Goal: Find specific page/section: Find specific page/section

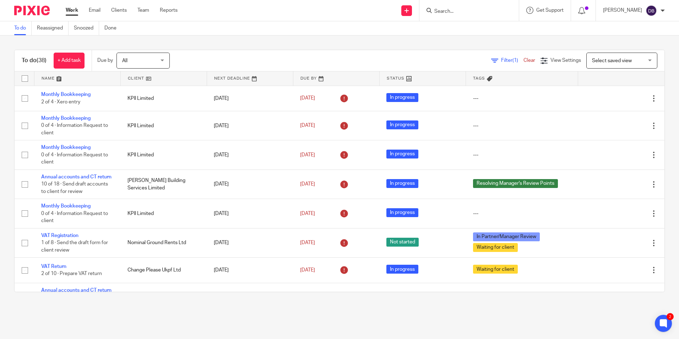
scroll to position [391, 0]
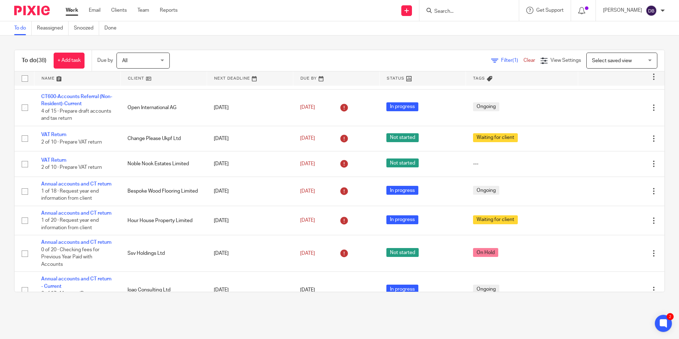
click at [453, 10] on input "Search" at bounding box center [465, 12] width 64 height 6
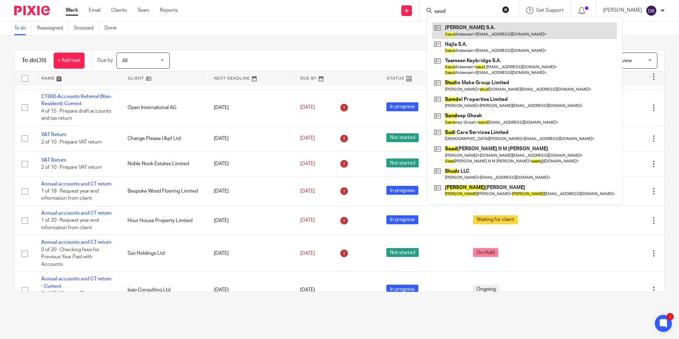
type input "saud"
click at [463, 29] on link at bounding box center [524, 30] width 185 height 16
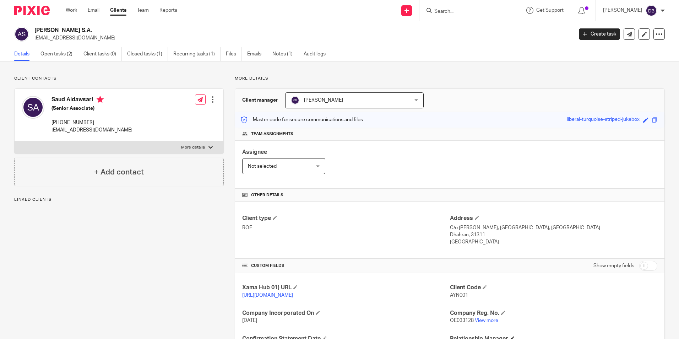
scroll to position [71, 0]
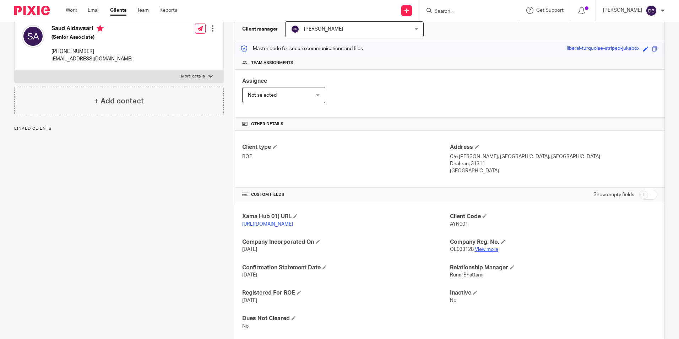
click at [485, 252] on link "View more" at bounding box center [486, 249] width 23 height 5
click at [70, 11] on link "Work" at bounding box center [71, 10] width 11 height 7
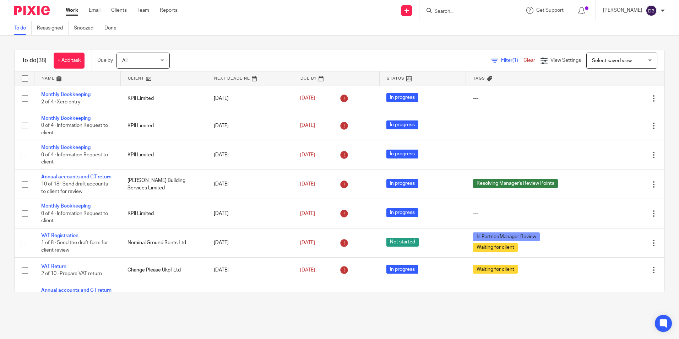
click at [432, 10] on icon at bounding box center [428, 10] width 5 height 5
click at [450, 10] on input "Search" at bounding box center [465, 12] width 64 height 6
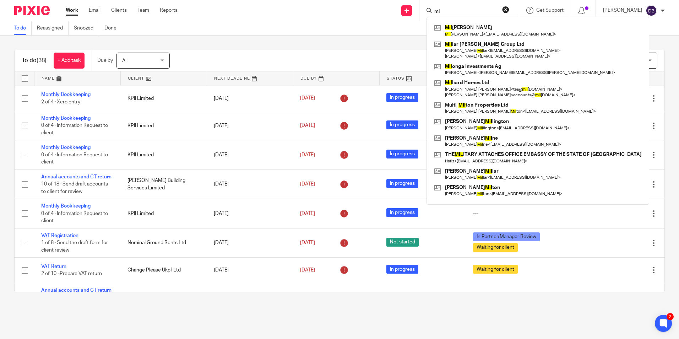
type input "m"
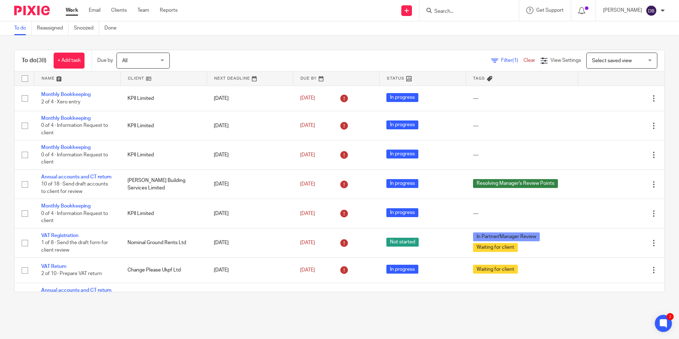
click at [458, 10] on input "Search" at bounding box center [465, 12] width 64 height 6
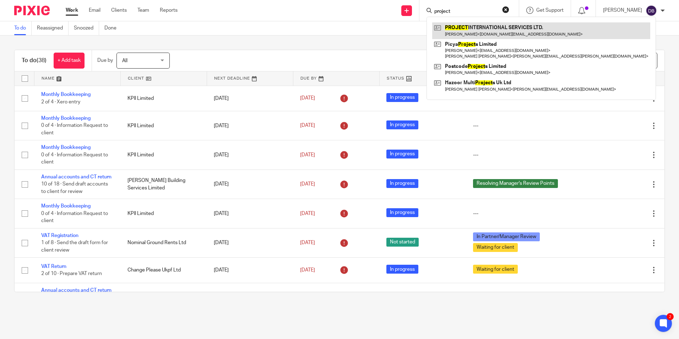
type input "project"
click at [479, 36] on link at bounding box center [541, 30] width 218 height 16
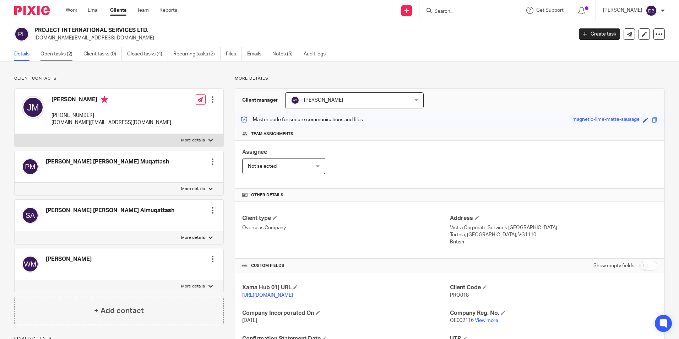
click at [57, 56] on link "Open tasks (2)" at bounding box center [59, 54] width 38 height 14
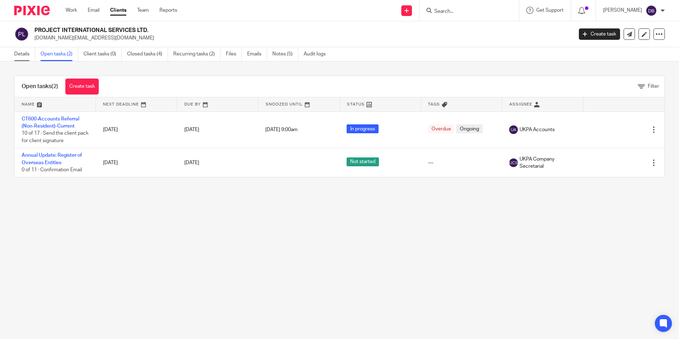
click at [26, 55] on link "Details" at bounding box center [24, 54] width 21 height 14
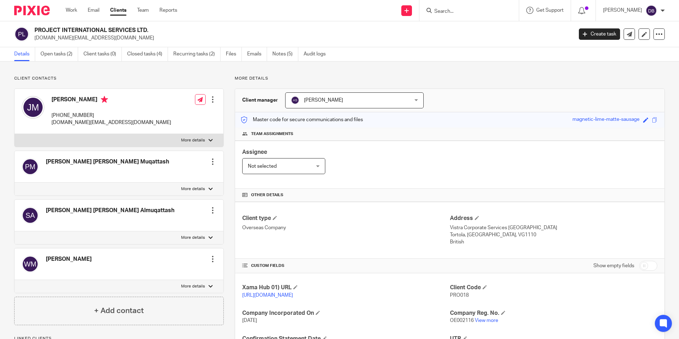
scroll to position [71, 0]
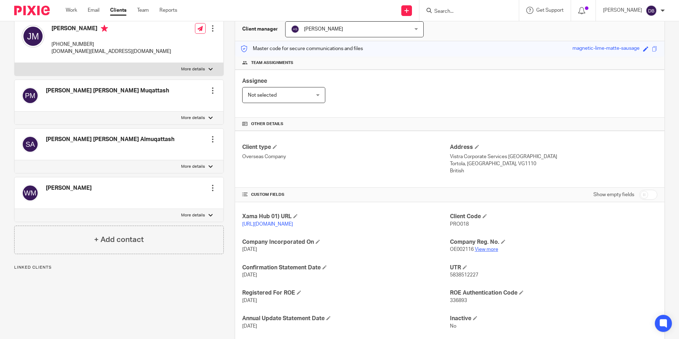
click at [489, 252] on link "View more" at bounding box center [486, 249] width 23 height 5
